Goal: Information Seeking & Learning: Check status

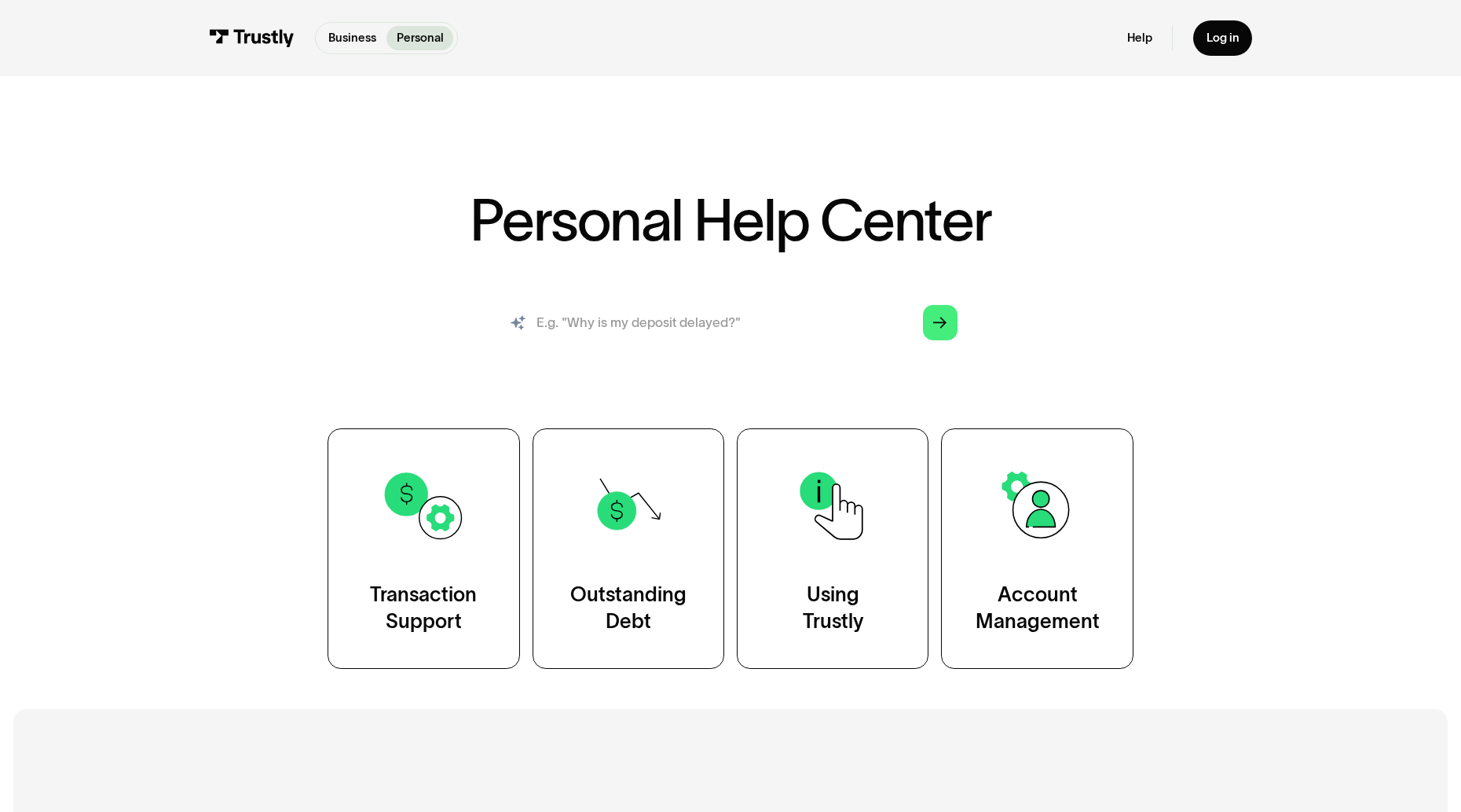
click at [705, 325] on input "search" at bounding box center [730, 322] width 481 height 52
type input "How do i track my transaction status?"
click at [940, 320] on icon "Arrow Right" at bounding box center [940, 323] width 14 height 15
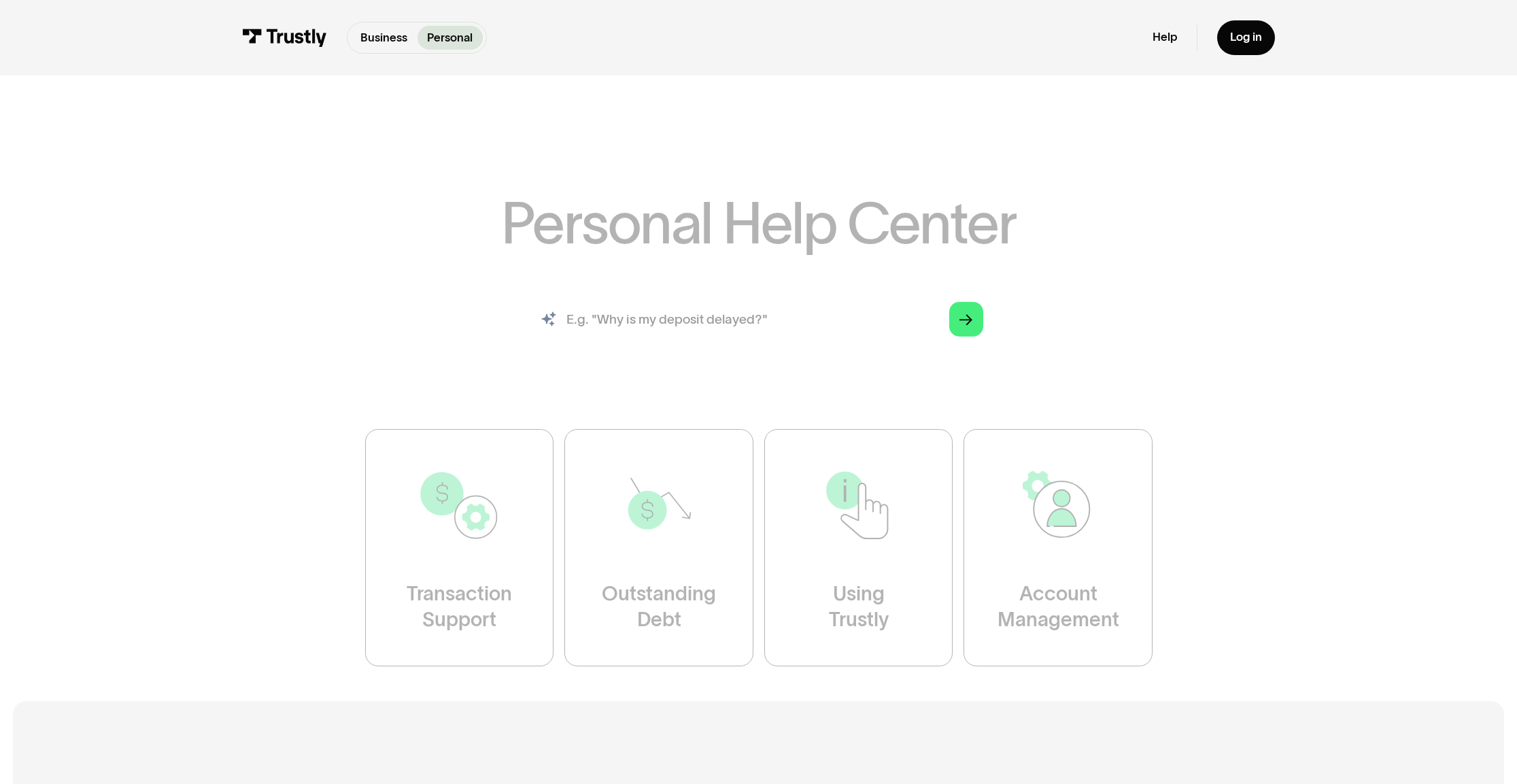
click at [699, 320] on input "search" at bounding box center [758, 319] width 475 height 52
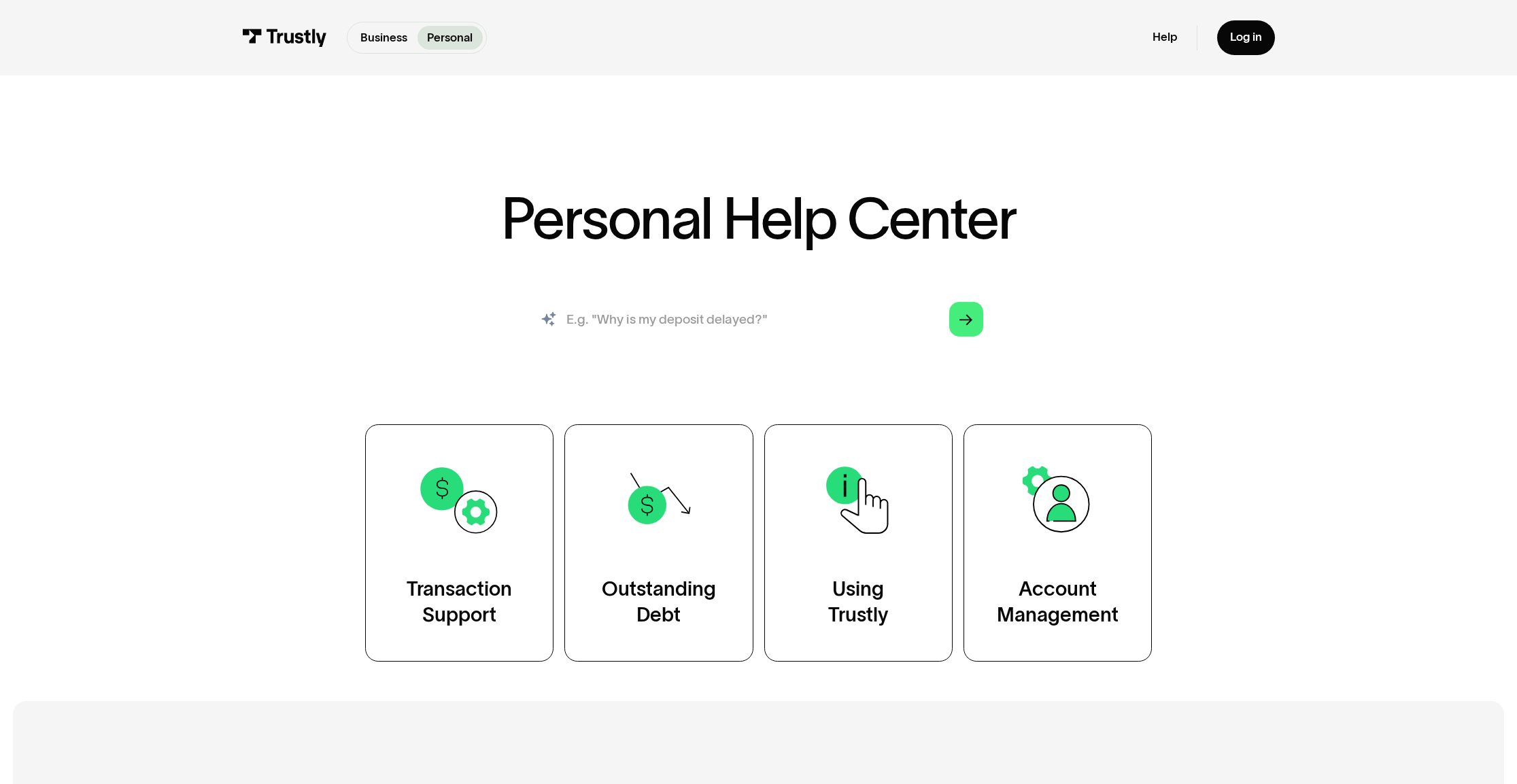
type input "How do i track my transaction status?"
